Goal: Task Accomplishment & Management: Use online tool/utility

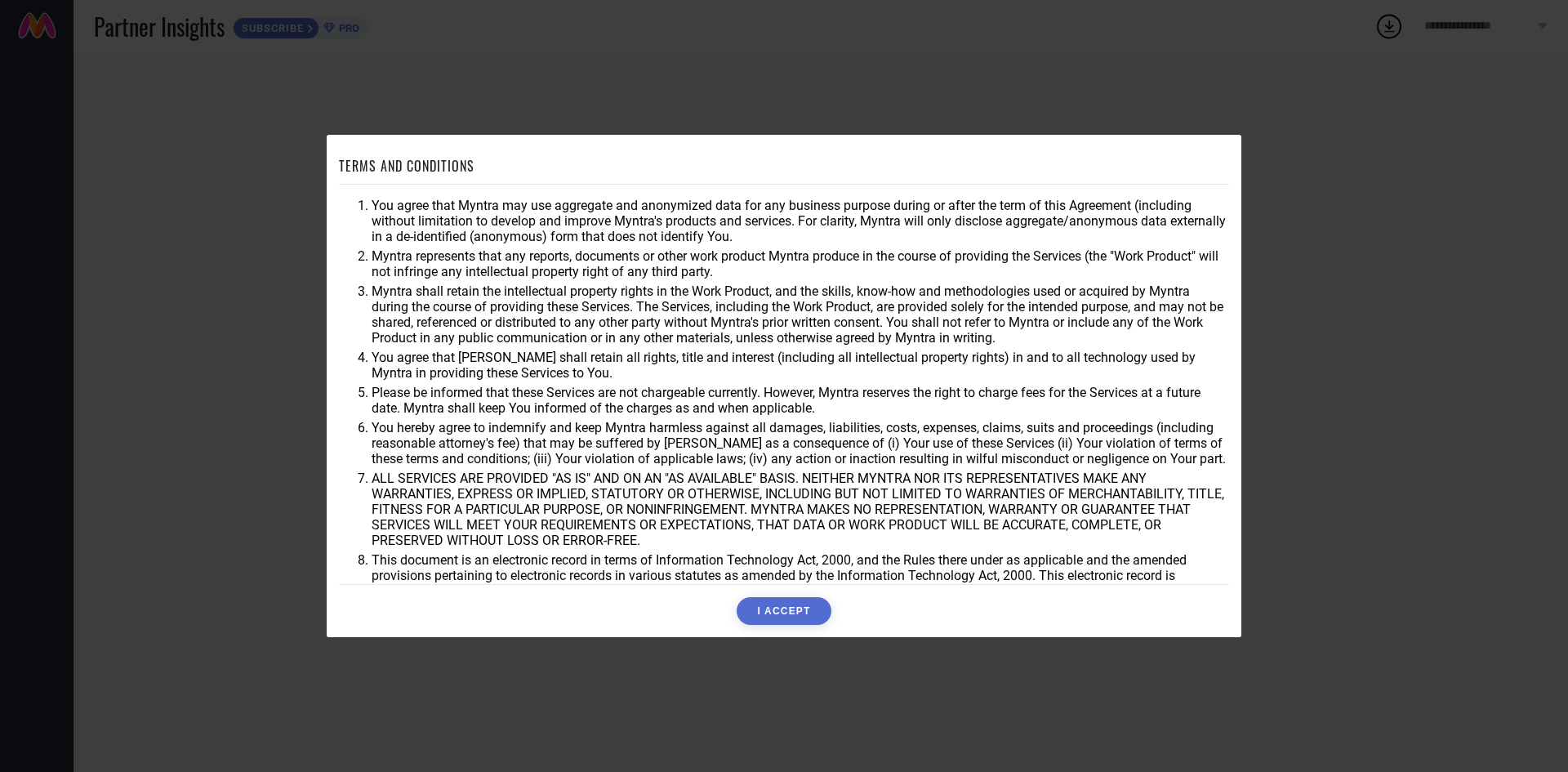
click at [778, 624] on button "I ACCEPT" at bounding box center [783, 611] width 94 height 28
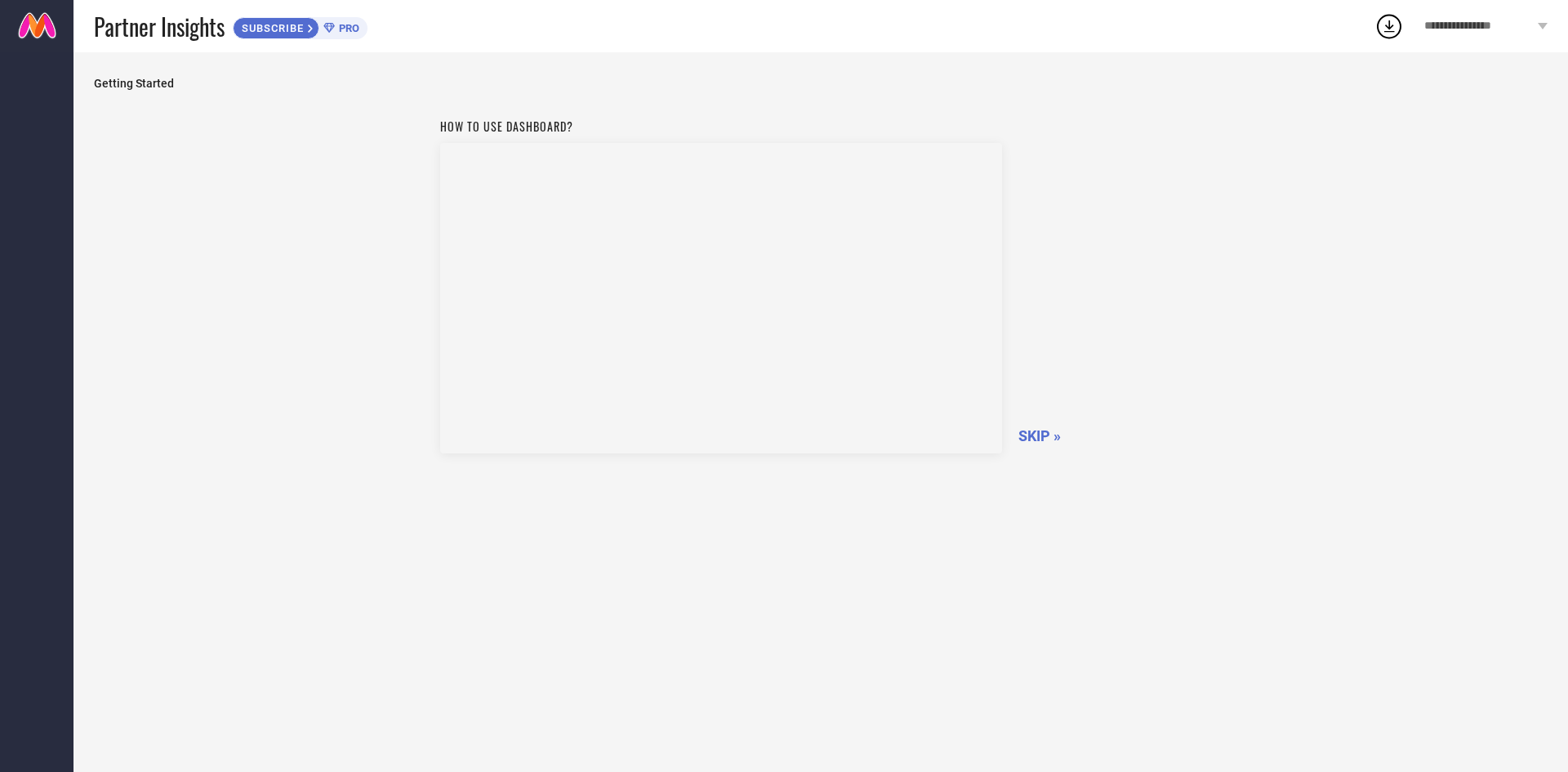
click at [1028, 436] on span "SKIP »" at bounding box center [1040, 436] width 43 height 17
